Goal: Information Seeking & Learning: Learn about a topic

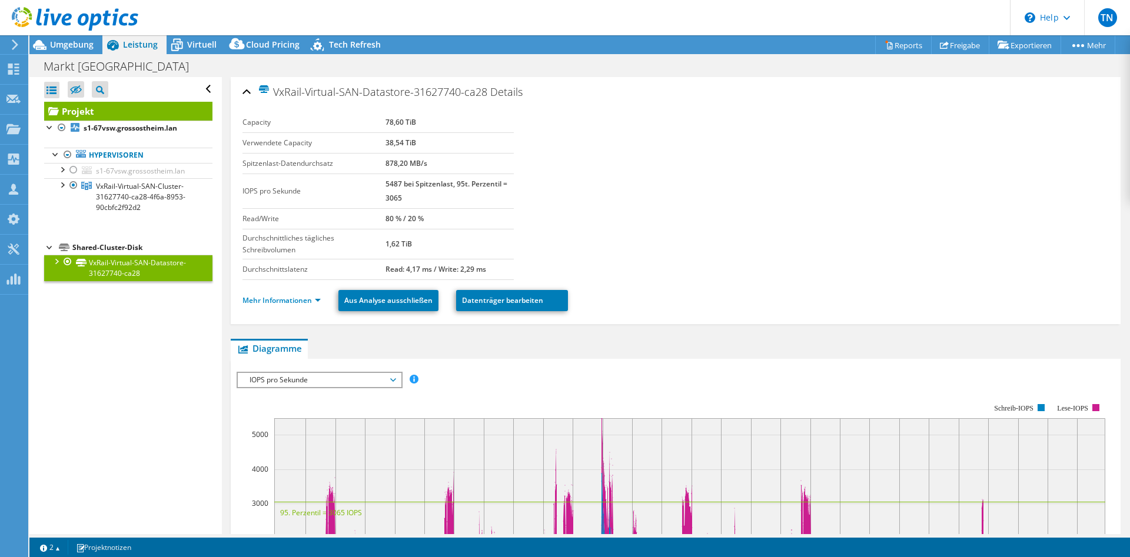
select select "EUFrankfurt"
select select "EUR"
click at [89, 12] on icon at bounding box center [75, 19] width 127 height 24
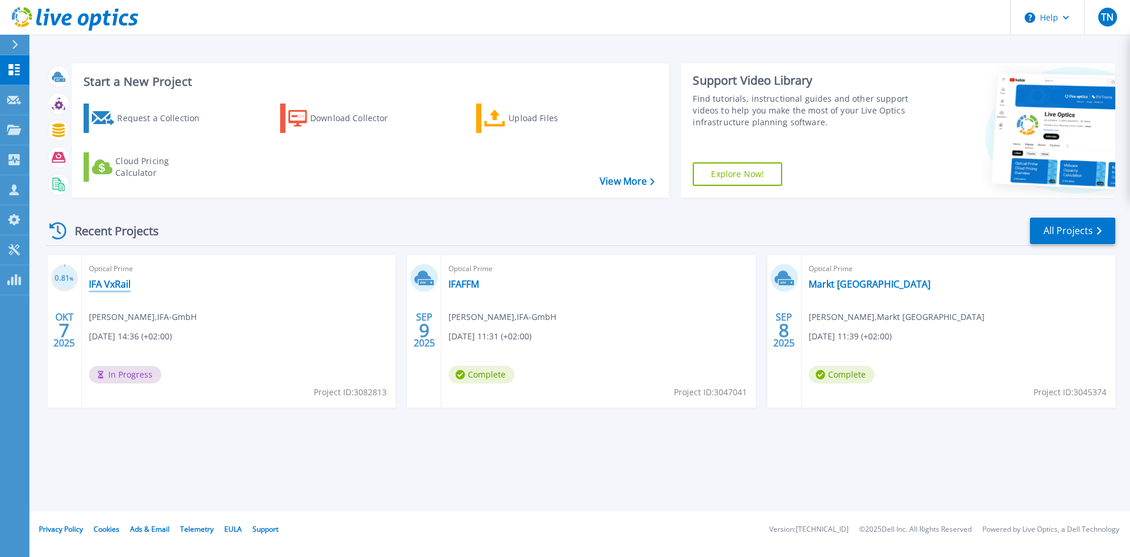
click at [118, 288] on link "IFA VxRail" at bounding box center [110, 284] width 42 height 12
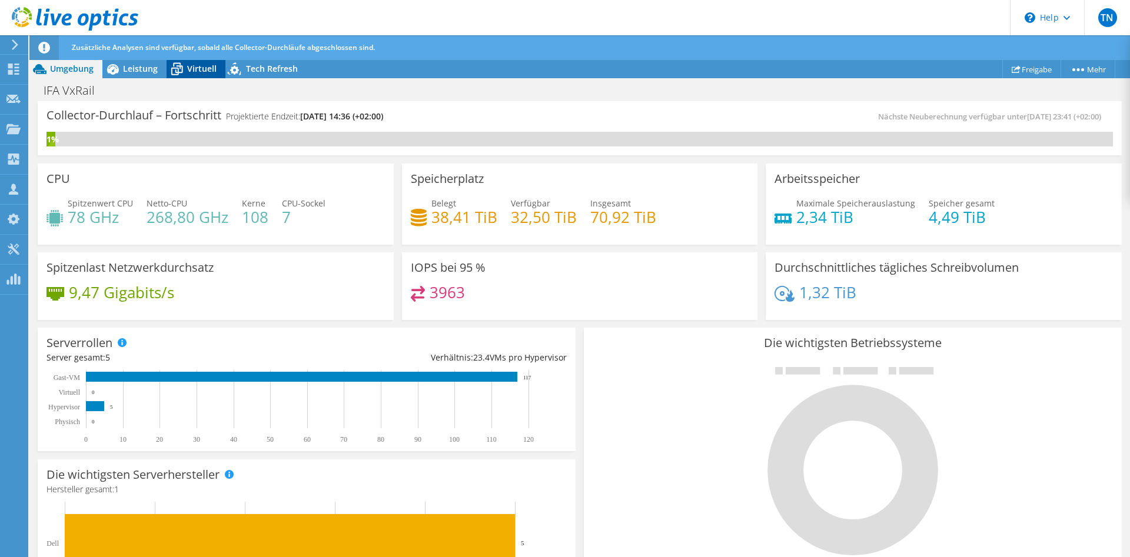
click at [195, 74] on span "Virtuell" at bounding box center [201, 68] width 29 height 11
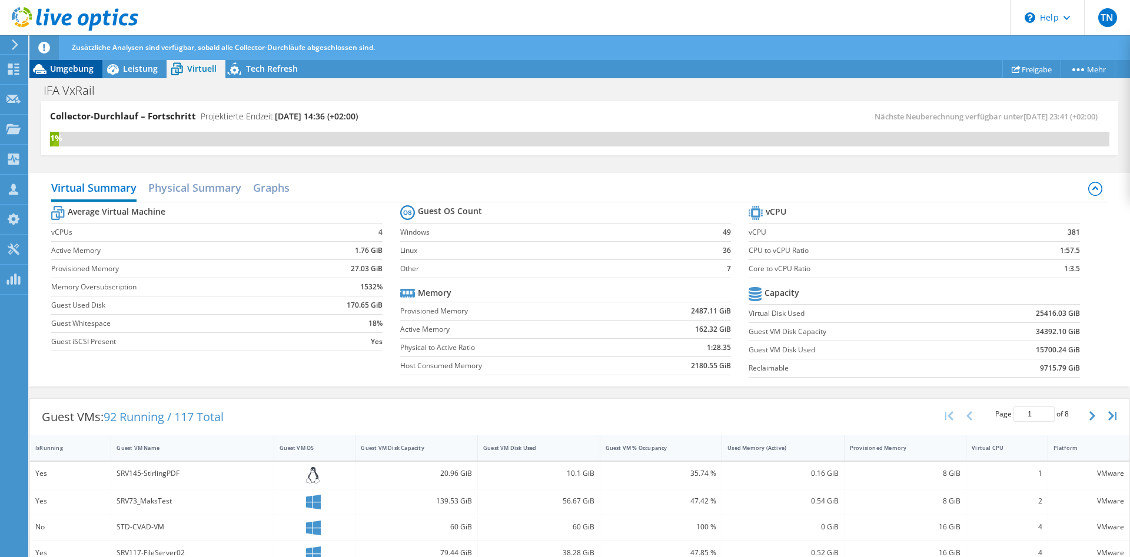
click at [40, 69] on icon at bounding box center [40, 69] width 14 height 10
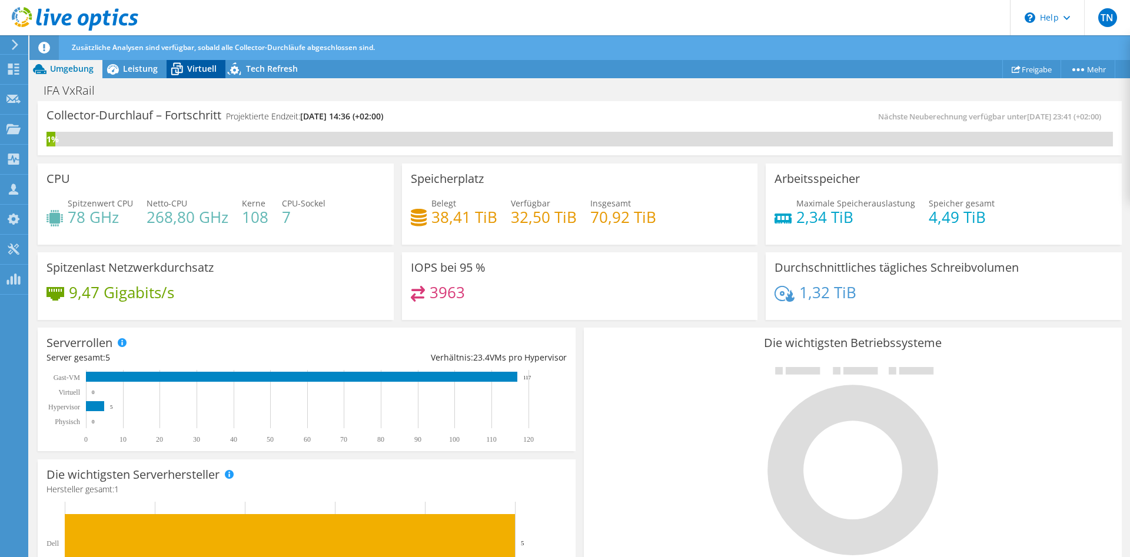
click at [201, 72] on span "Virtuell" at bounding box center [201, 68] width 29 height 11
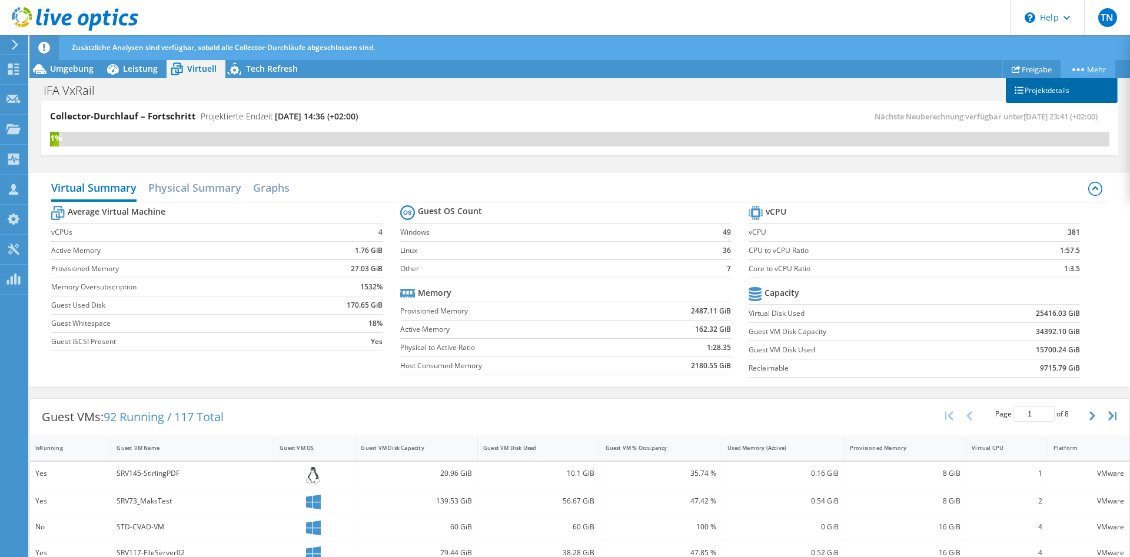
click at [1060, 94] on link "Projektdetails" at bounding box center [1062, 90] width 112 height 25
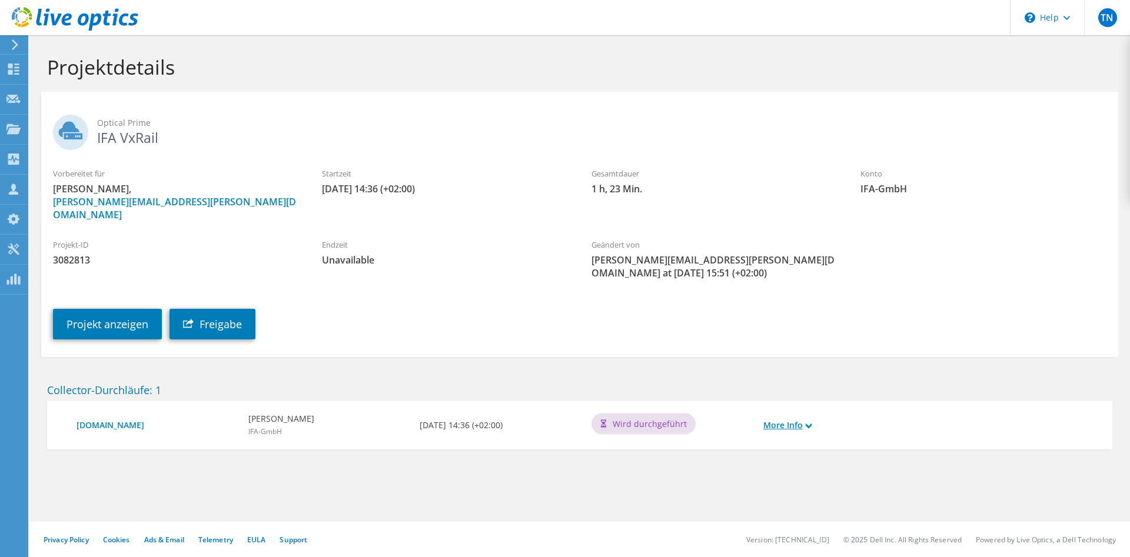
click at [809, 419] on link "More Info" at bounding box center [787, 425] width 48 height 13
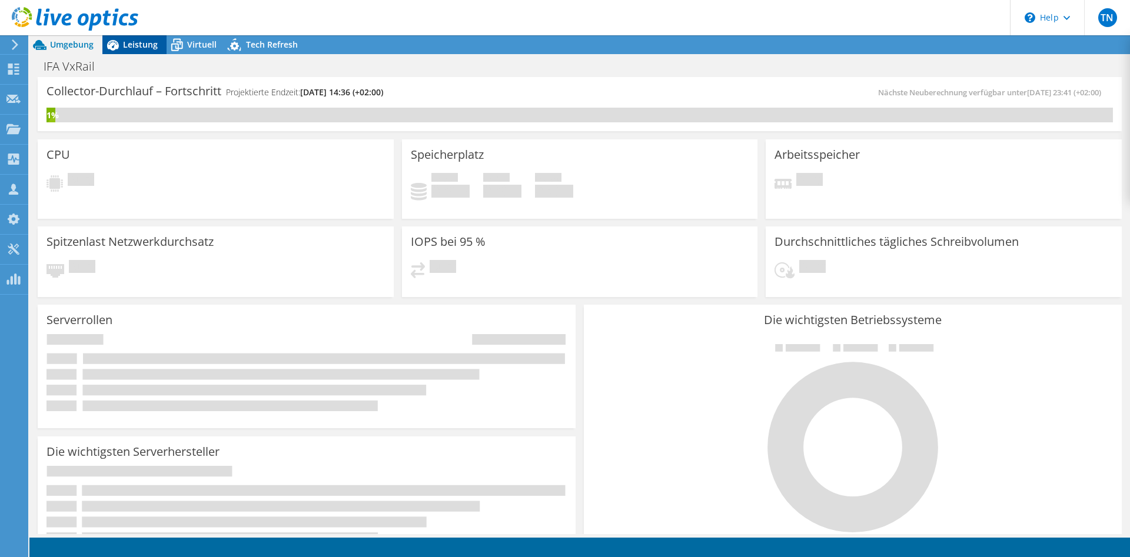
click at [139, 45] on span "Leistung" at bounding box center [140, 44] width 35 height 11
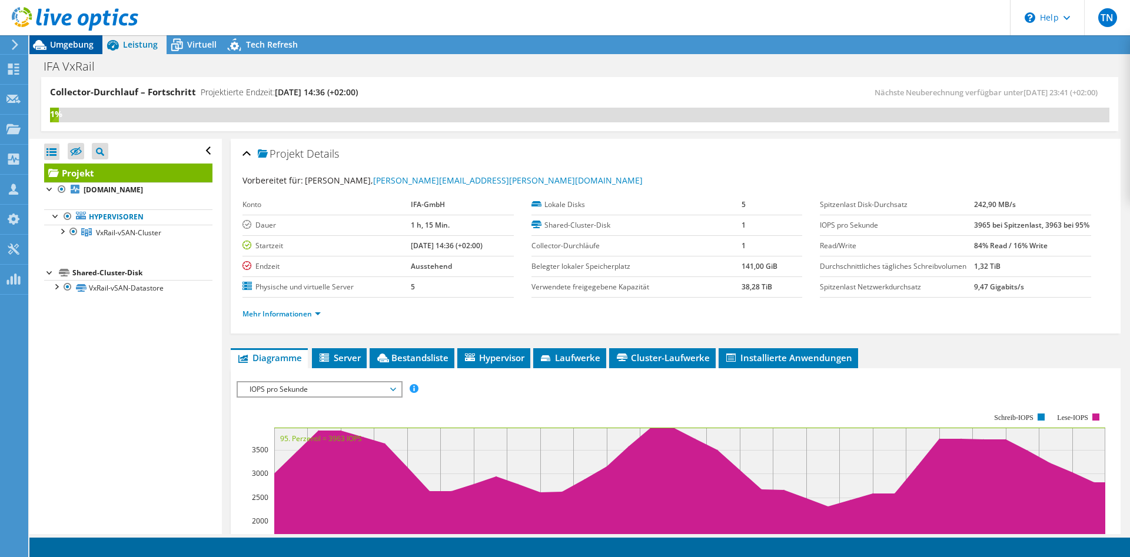
click at [58, 44] on span "Umgebung" at bounding box center [72, 44] width 44 height 11
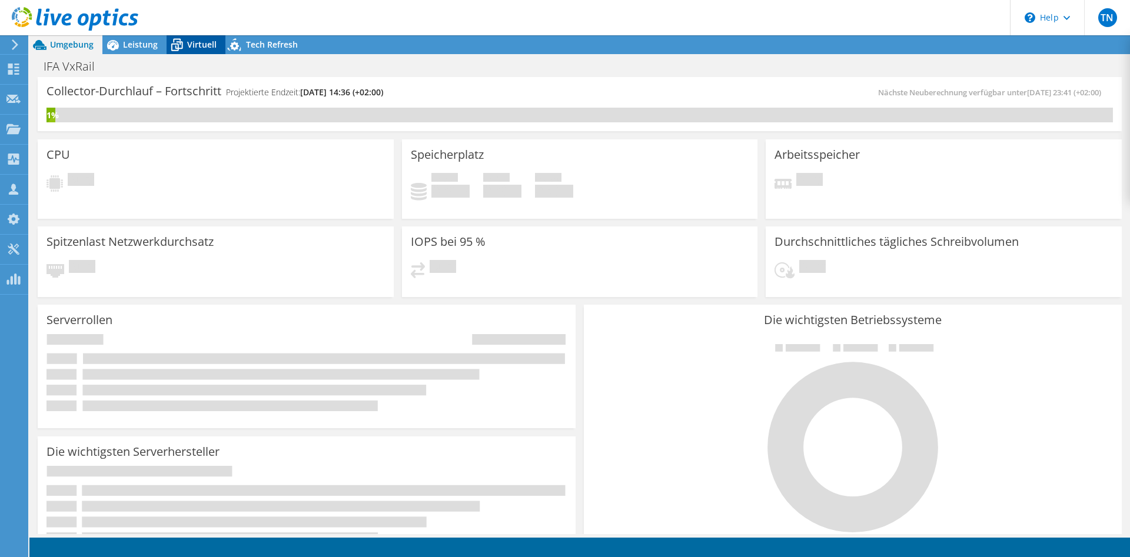
click at [173, 42] on icon at bounding box center [177, 41] width 8 height 4
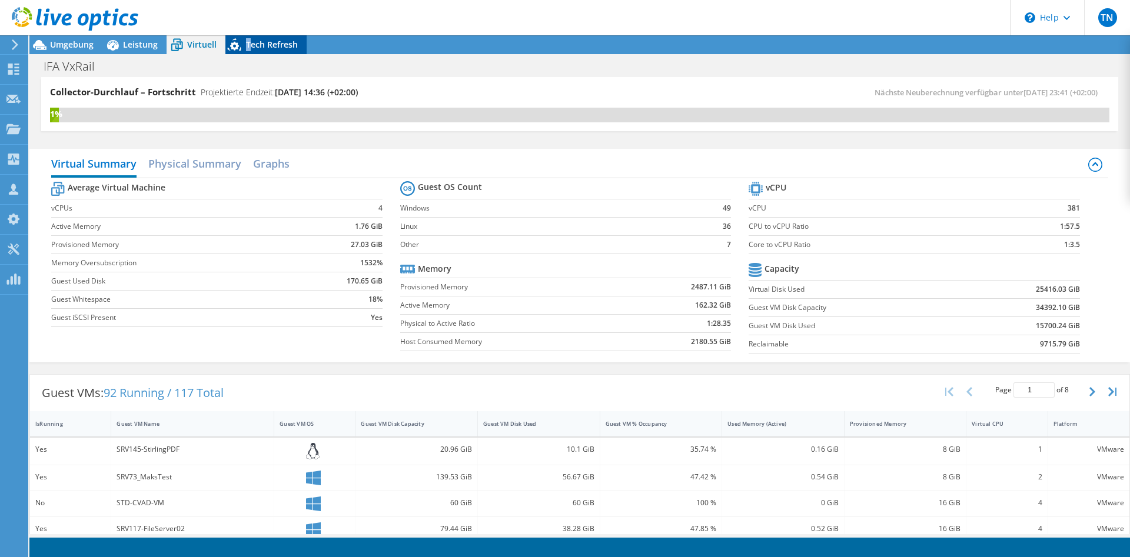
click at [247, 45] on span "Tech Refresh" at bounding box center [272, 44] width 52 height 11
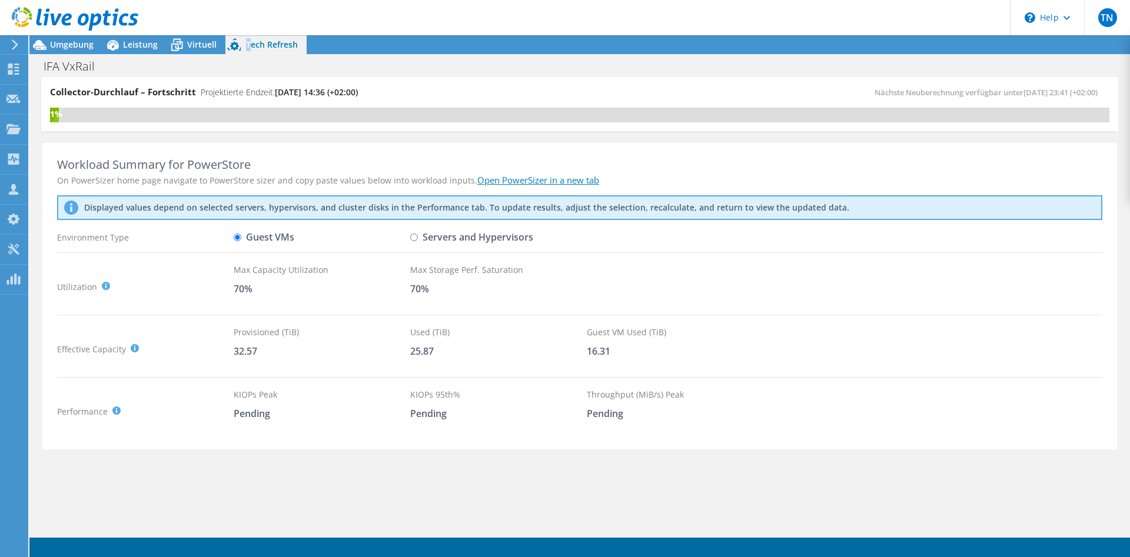
click at [413, 237] on input "Servers and Hypervisors" at bounding box center [414, 238] width 8 height 8
radio input "true"
click at [267, 231] on label "Guest VMs" at bounding box center [264, 237] width 61 height 21
click at [241, 234] on input "Guest VMs" at bounding box center [238, 238] width 8 height 8
radio input "true"
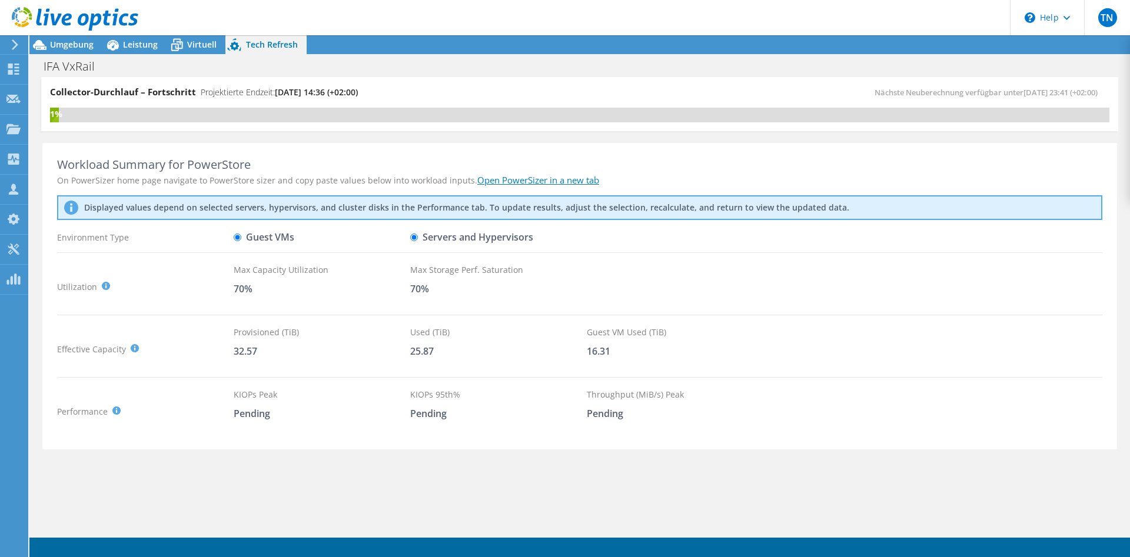
click at [403, 231] on div "Guest VMs" at bounding box center [322, 237] width 177 height 21
click at [419, 234] on label "Servers and Hypervisors" at bounding box center [471, 237] width 123 height 21
click at [418, 234] on input "Servers and Hypervisors" at bounding box center [414, 238] width 8 height 8
radio input "true"
click at [207, 45] on span "Virtuell" at bounding box center [201, 44] width 29 height 11
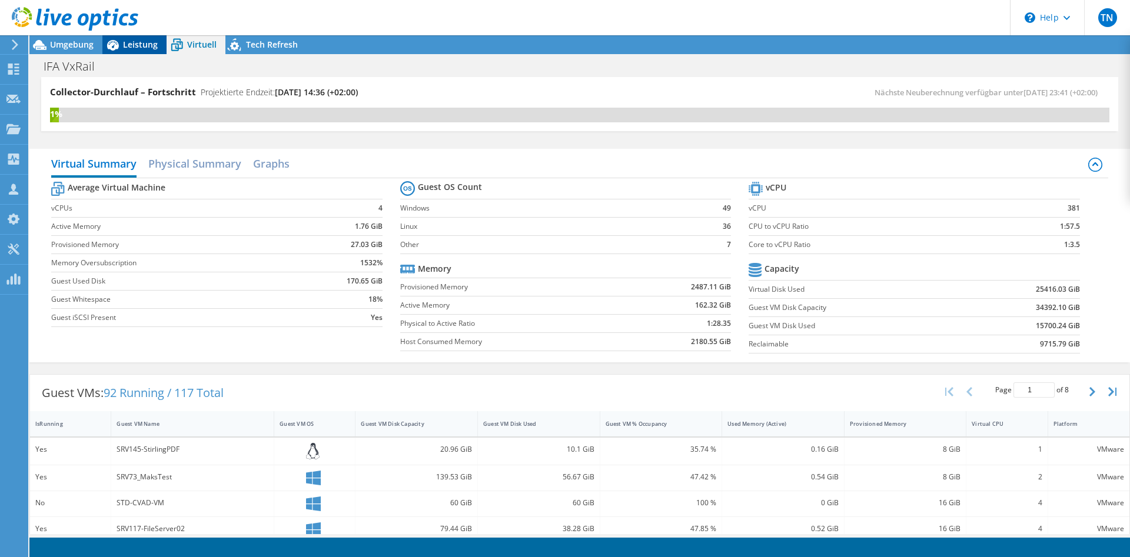
click at [139, 46] on span "Leistung" at bounding box center [140, 44] width 35 height 11
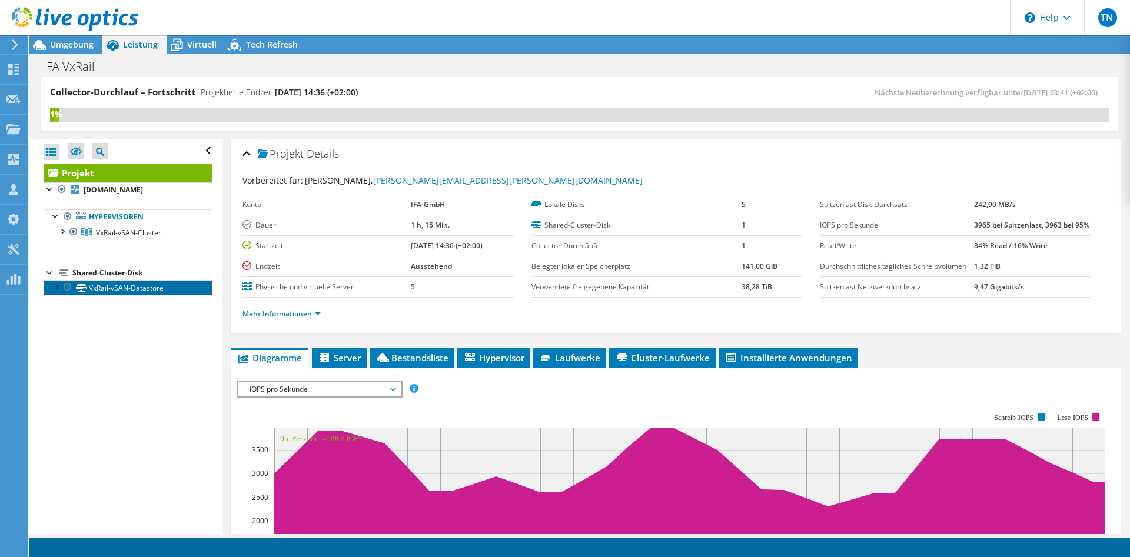
click at [130, 291] on link "VxRail-vSAN-Datastore" at bounding box center [128, 287] width 168 height 15
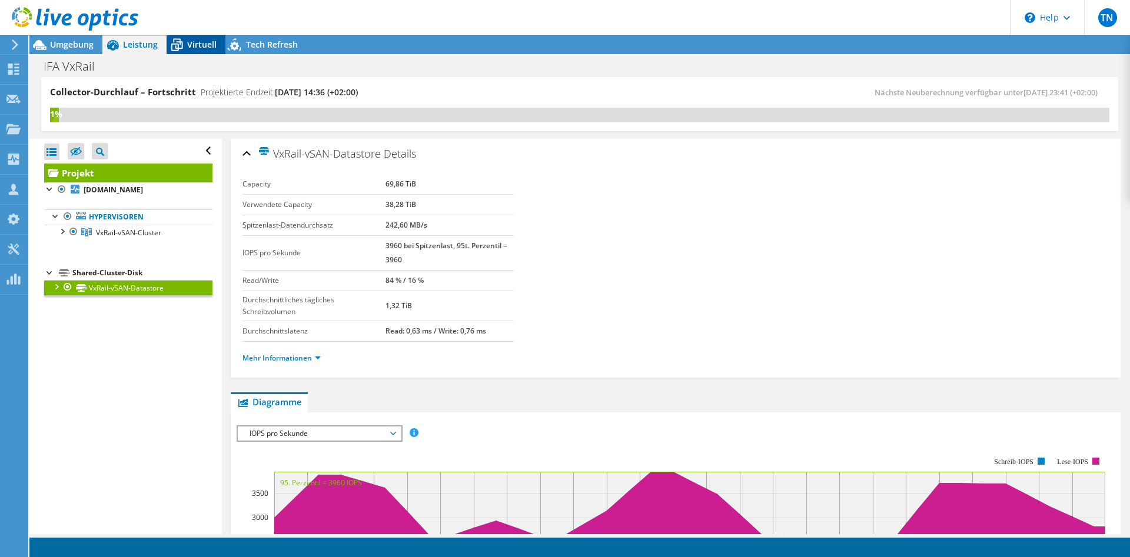
click at [187, 41] on span "Virtuell" at bounding box center [201, 44] width 29 height 11
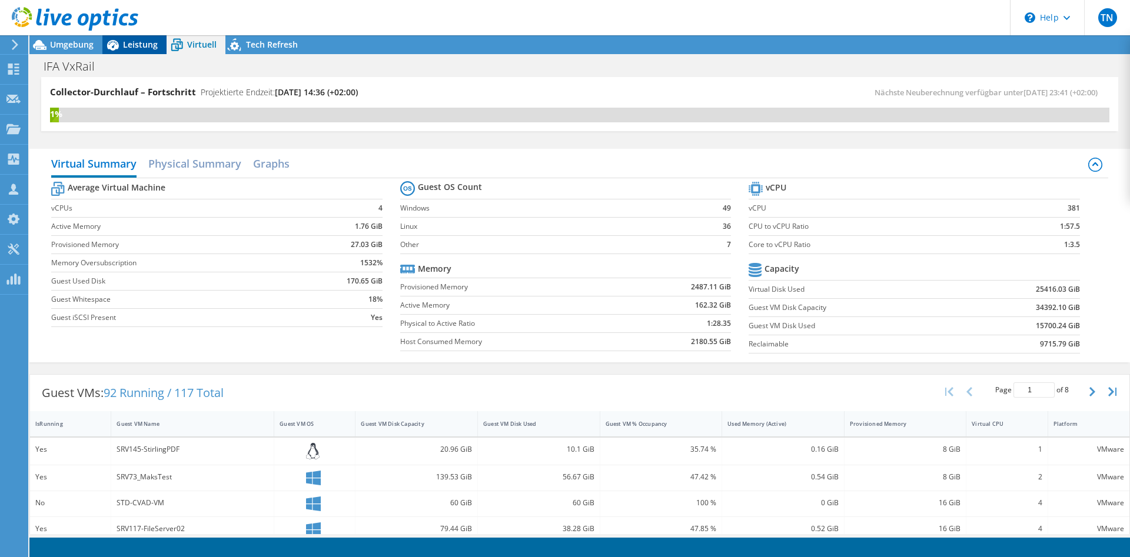
click at [139, 38] on div "Leistung" at bounding box center [134, 44] width 64 height 19
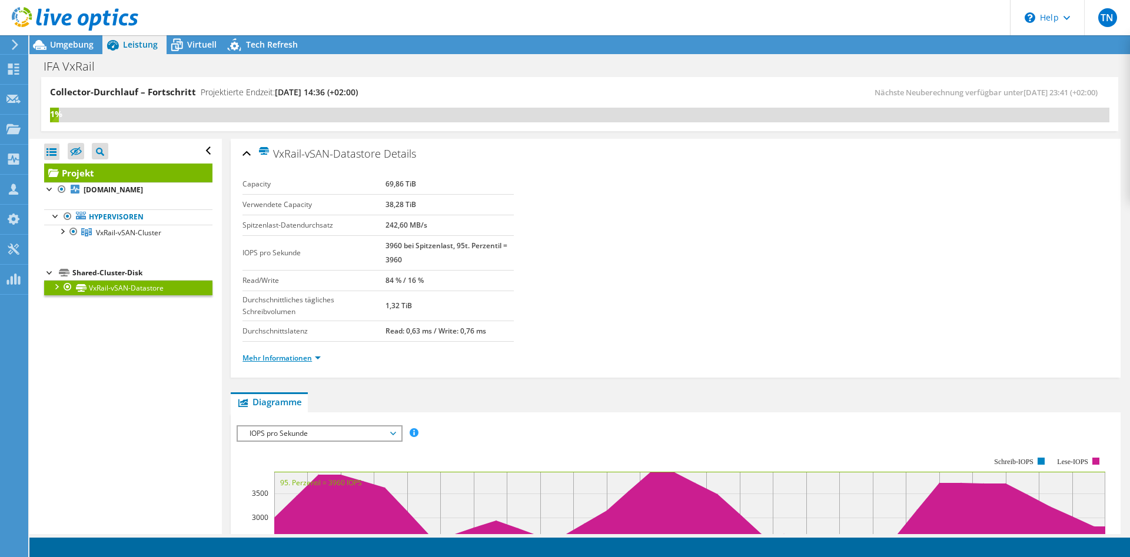
click at [298, 358] on link "Mehr Informationen" at bounding box center [281, 358] width 78 height 10
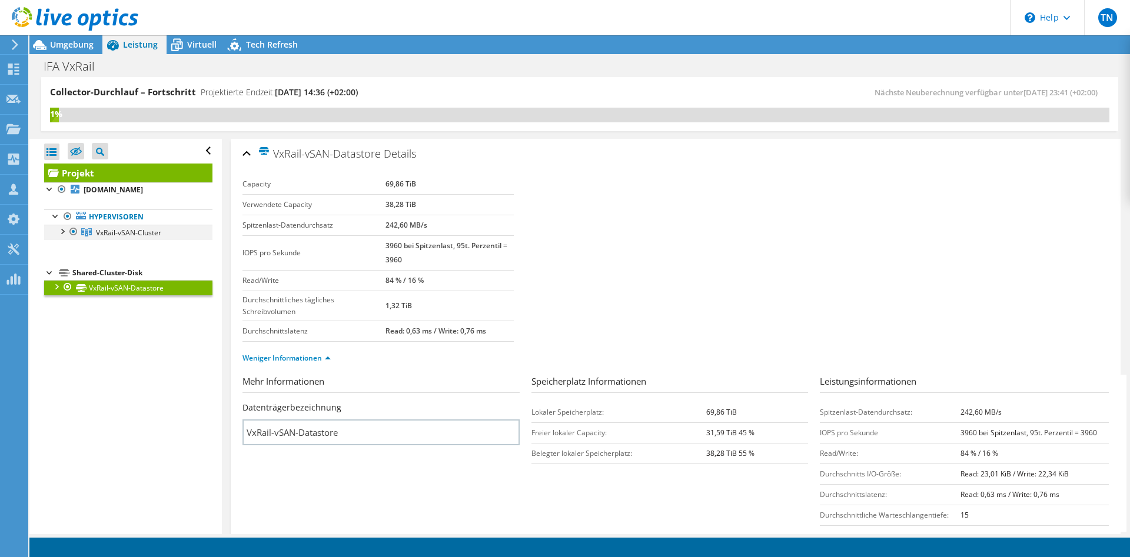
click at [62, 234] on div at bounding box center [62, 231] width 12 height 12
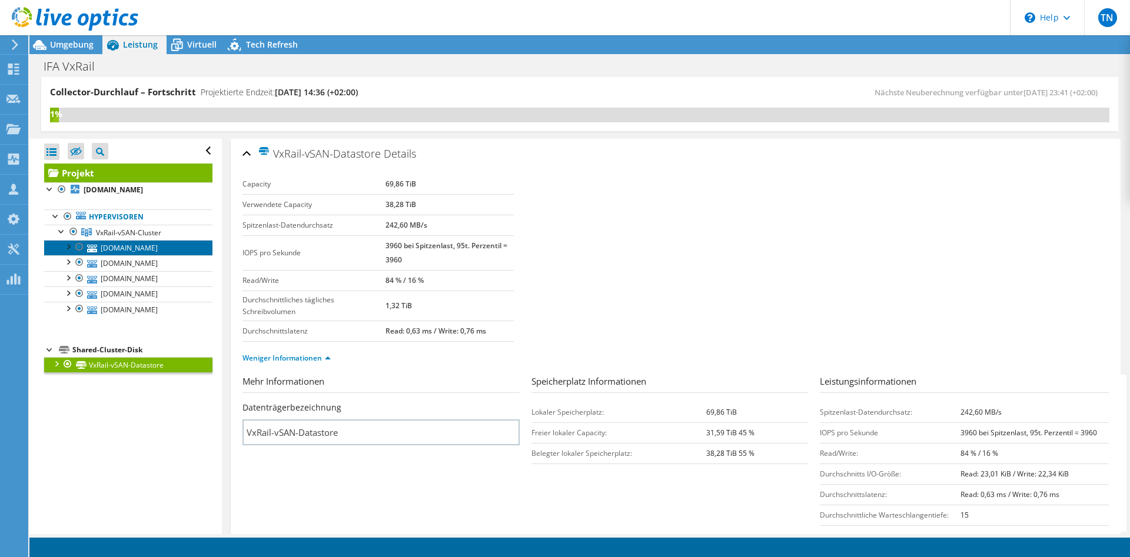
click at [129, 243] on link "[DOMAIN_NAME]" at bounding box center [128, 247] width 168 height 15
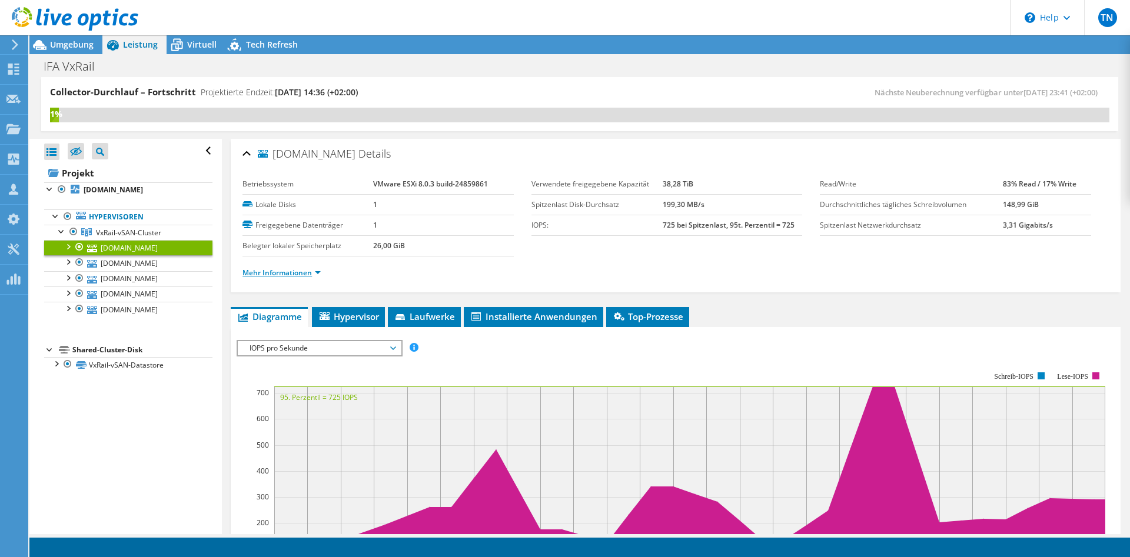
click at [301, 273] on link "Mehr Informationen" at bounding box center [281, 273] width 78 height 10
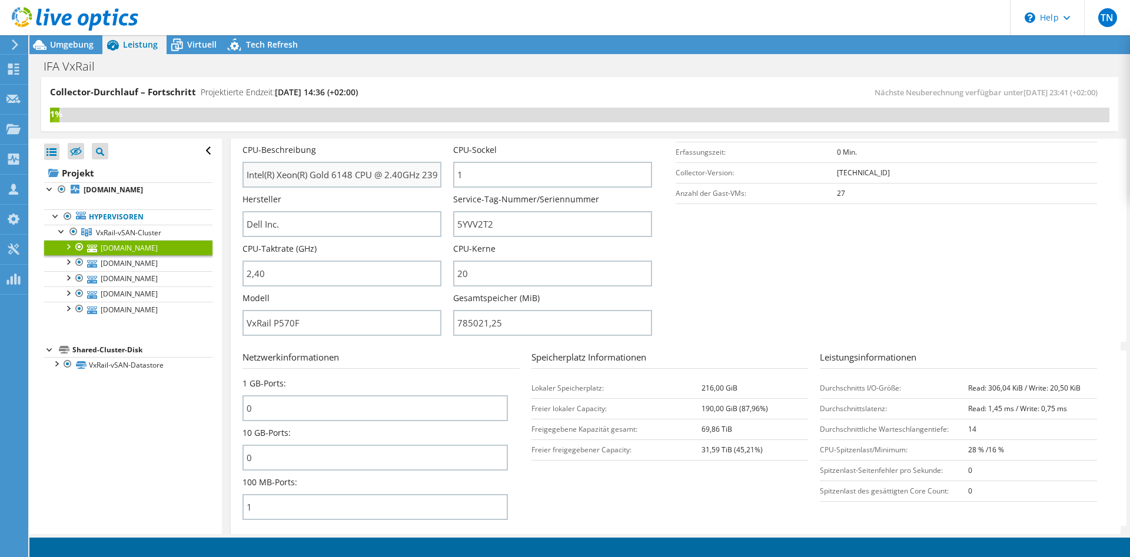
scroll to position [240, 0]
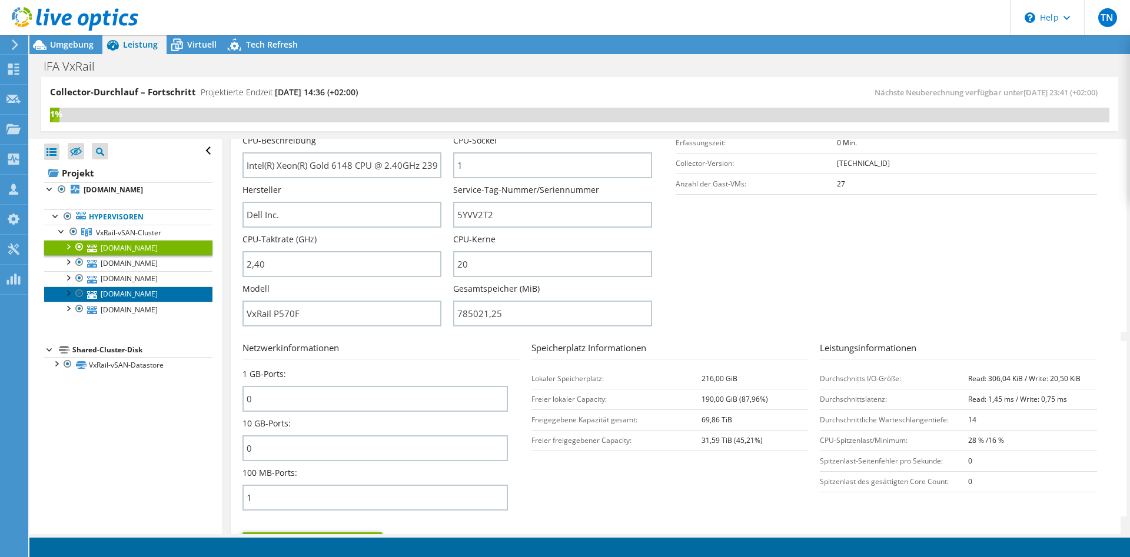
click at [135, 292] on link "[DOMAIN_NAME]" at bounding box center [128, 294] width 168 height 15
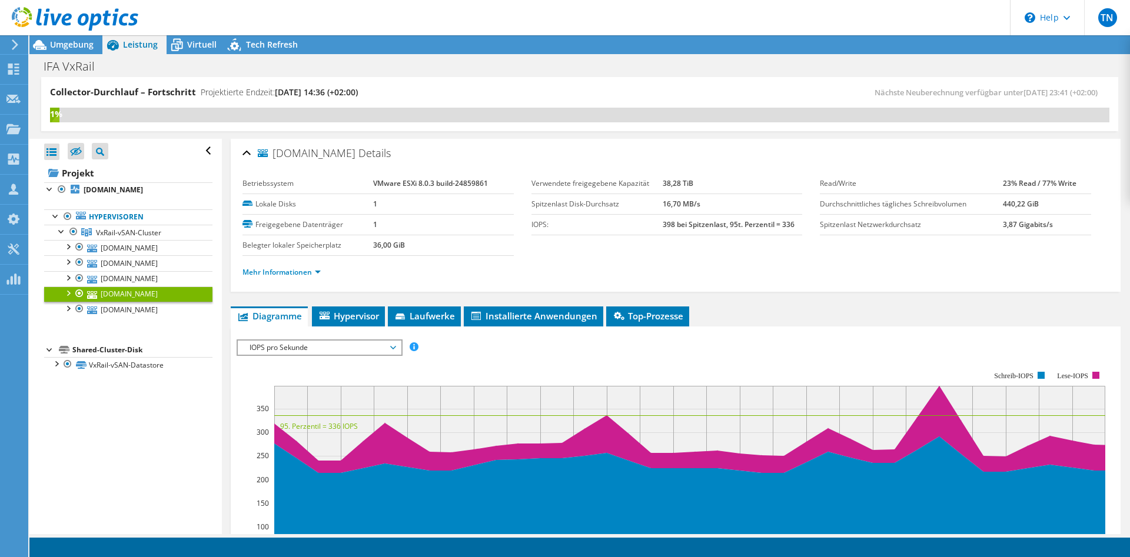
scroll to position [0, 0]
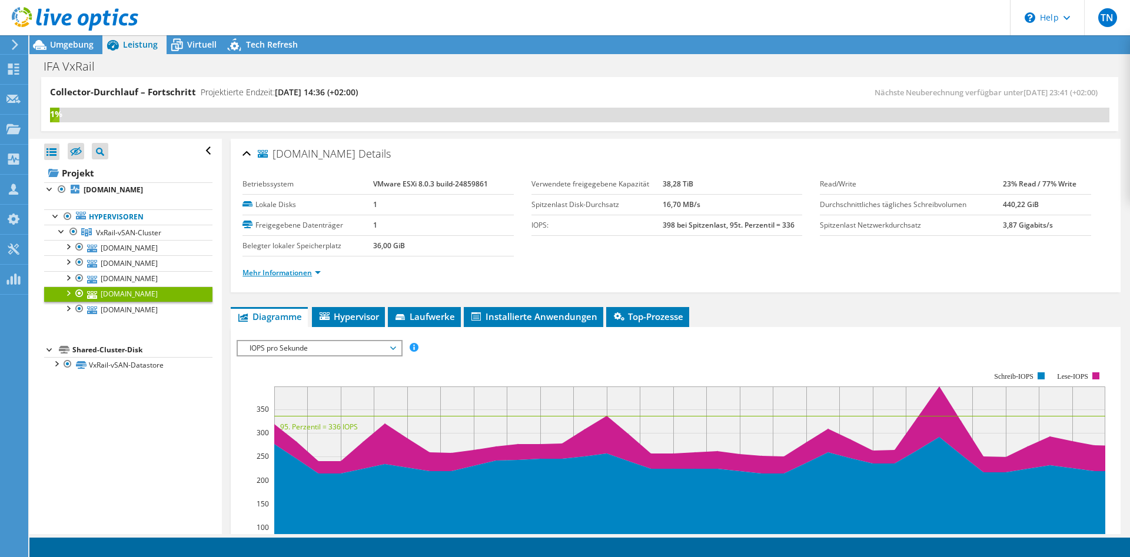
click at [298, 275] on link "Mehr Informationen" at bounding box center [281, 273] width 78 height 10
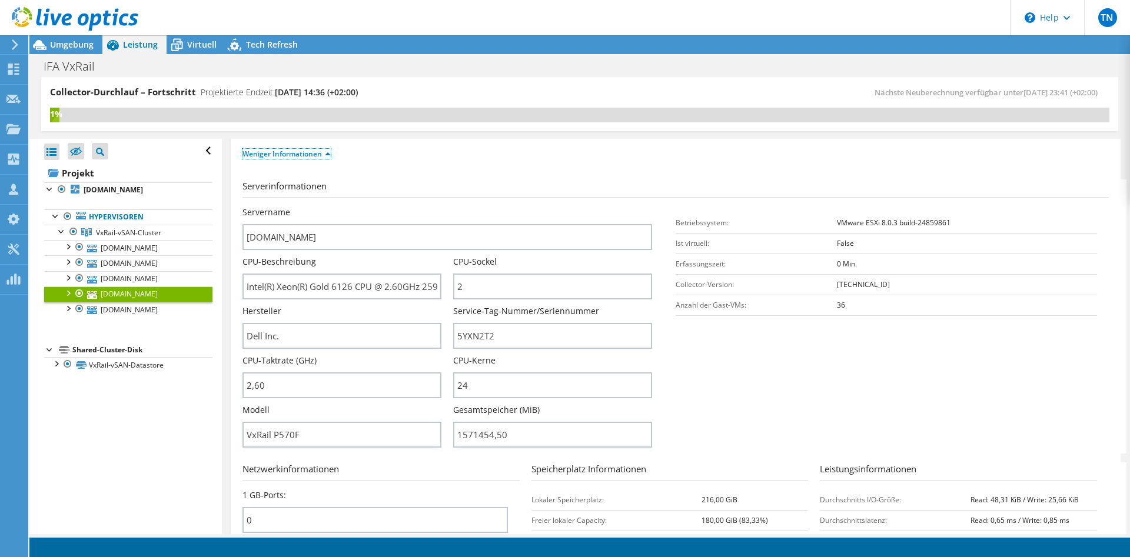
scroll to position [120, 0]
click at [109, 230] on span "VxRail-vSAN-Cluster" at bounding box center [128, 233] width 65 height 10
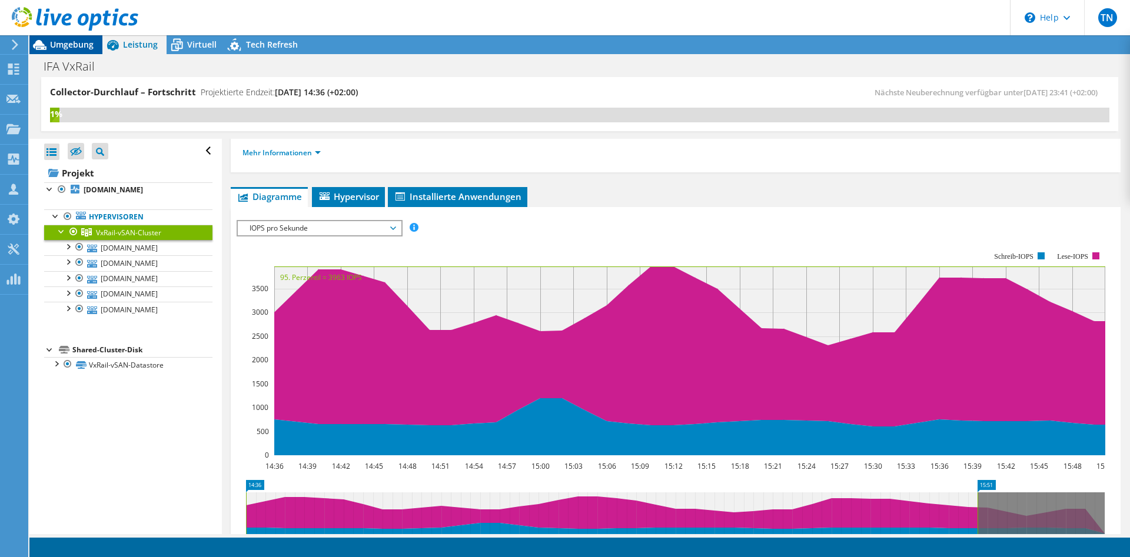
click at [86, 52] on div "Umgebung" at bounding box center [65, 44] width 73 height 19
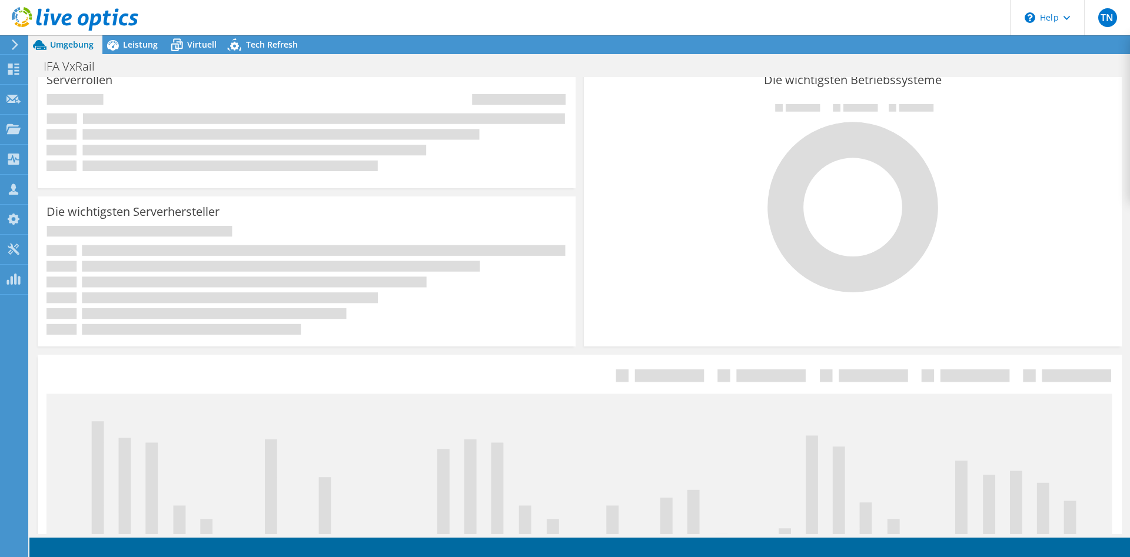
scroll to position [0, 0]
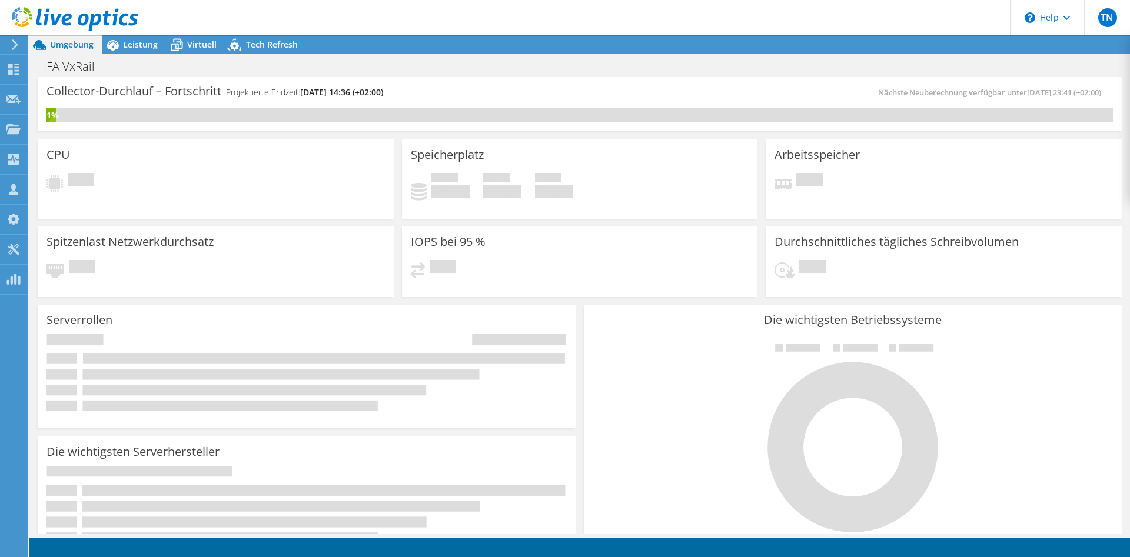
click at [182, 197] on div "CPU Ausstehend" at bounding box center [216, 178] width 356 height 79
click at [81, 174] on span "Ausstehend" at bounding box center [81, 181] width 26 height 16
drag, startPoint x: 104, startPoint y: 178, endPoint x: 60, endPoint y: 177, distance: 43.6
click at [60, 177] on div "Ausstehend" at bounding box center [215, 184] width 338 height 22
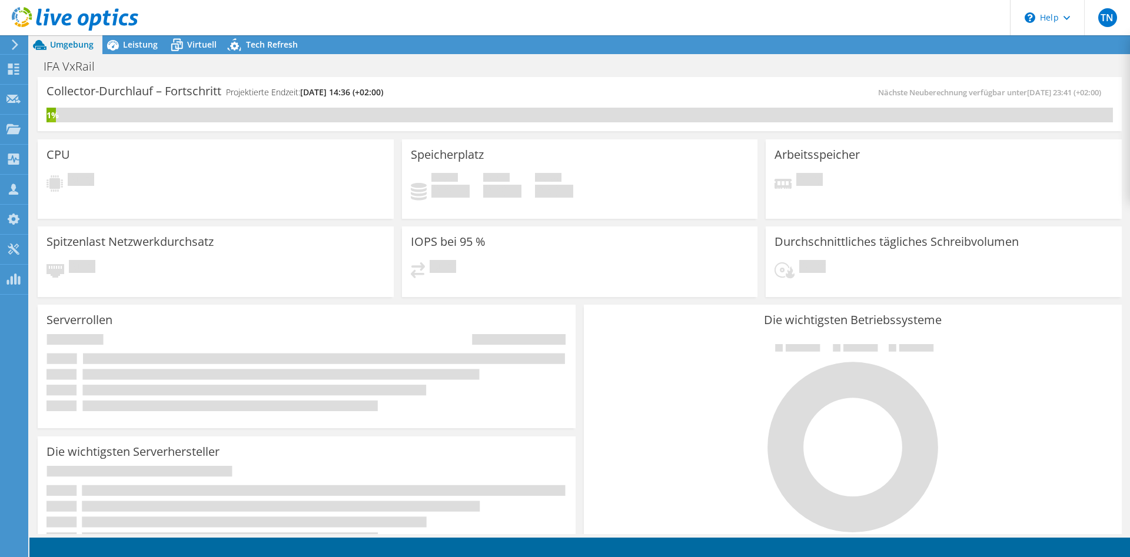
drag, startPoint x: 209, startPoint y: 170, endPoint x: 102, endPoint y: 171, distance: 107.1
click at [95, 172] on div "CPU Ausstehend" at bounding box center [216, 178] width 356 height 79
click at [274, 169] on div "CPU Ausstehend" at bounding box center [216, 178] width 356 height 79
click at [59, 23] on icon at bounding box center [75, 19] width 127 height 24
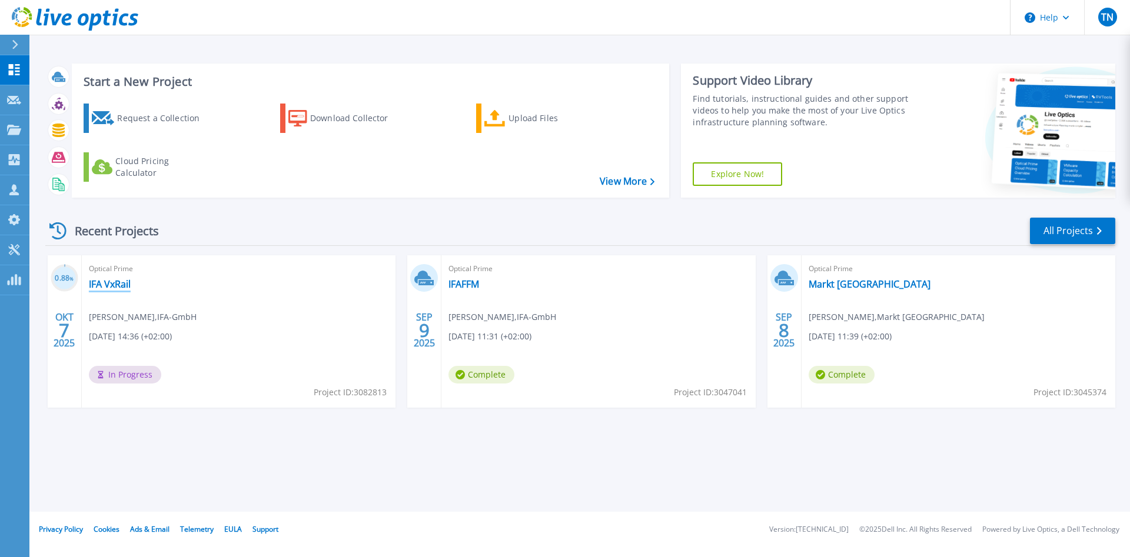
click at [121, 281] on link "IFA VxRail" at bounding box center [110, 284] width 42 height 12
